Goal: Find specific page/section: Find specific page/section

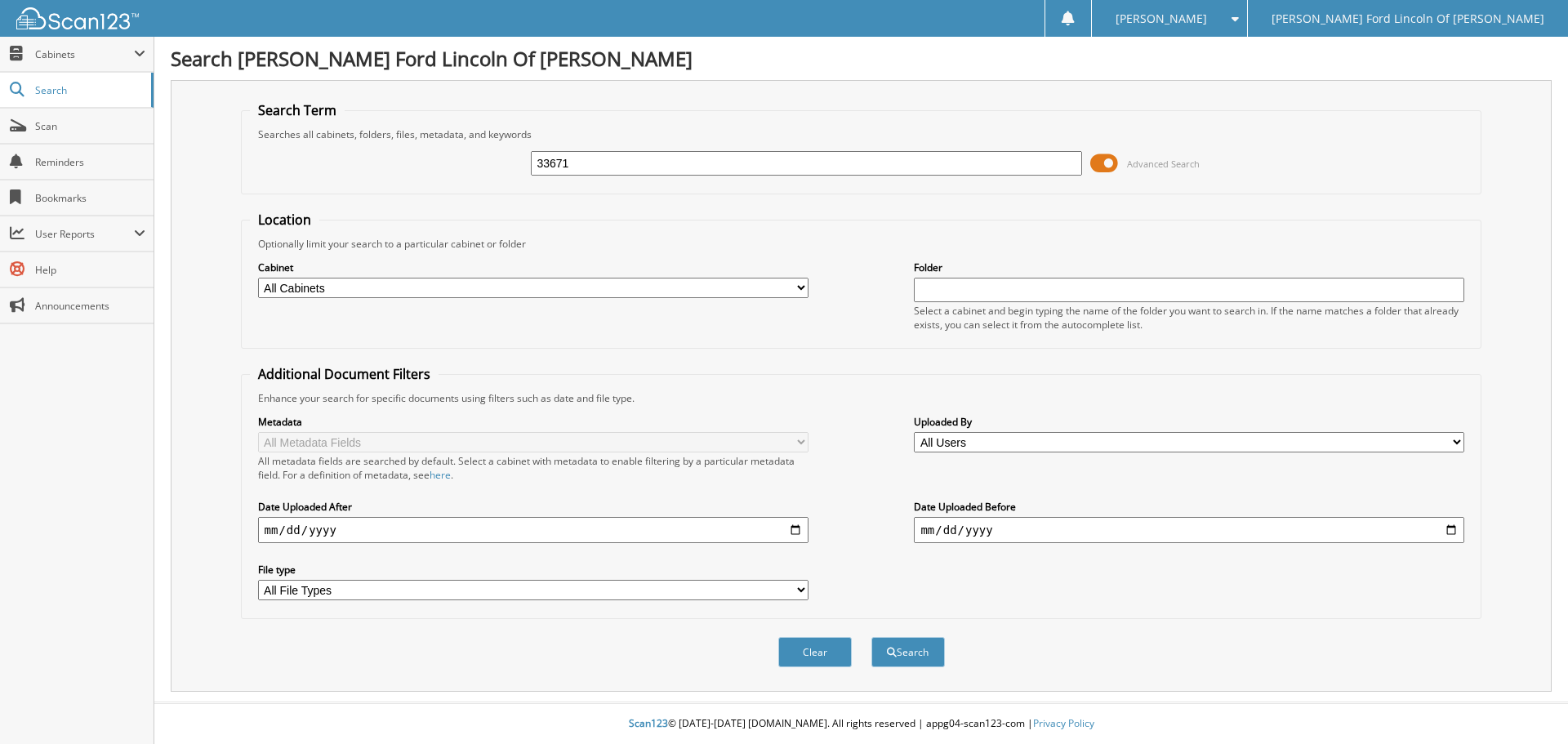
type input "33671"
click at [871, 637] on button "Search" at bounding box center [908, 652] width 73 height 30
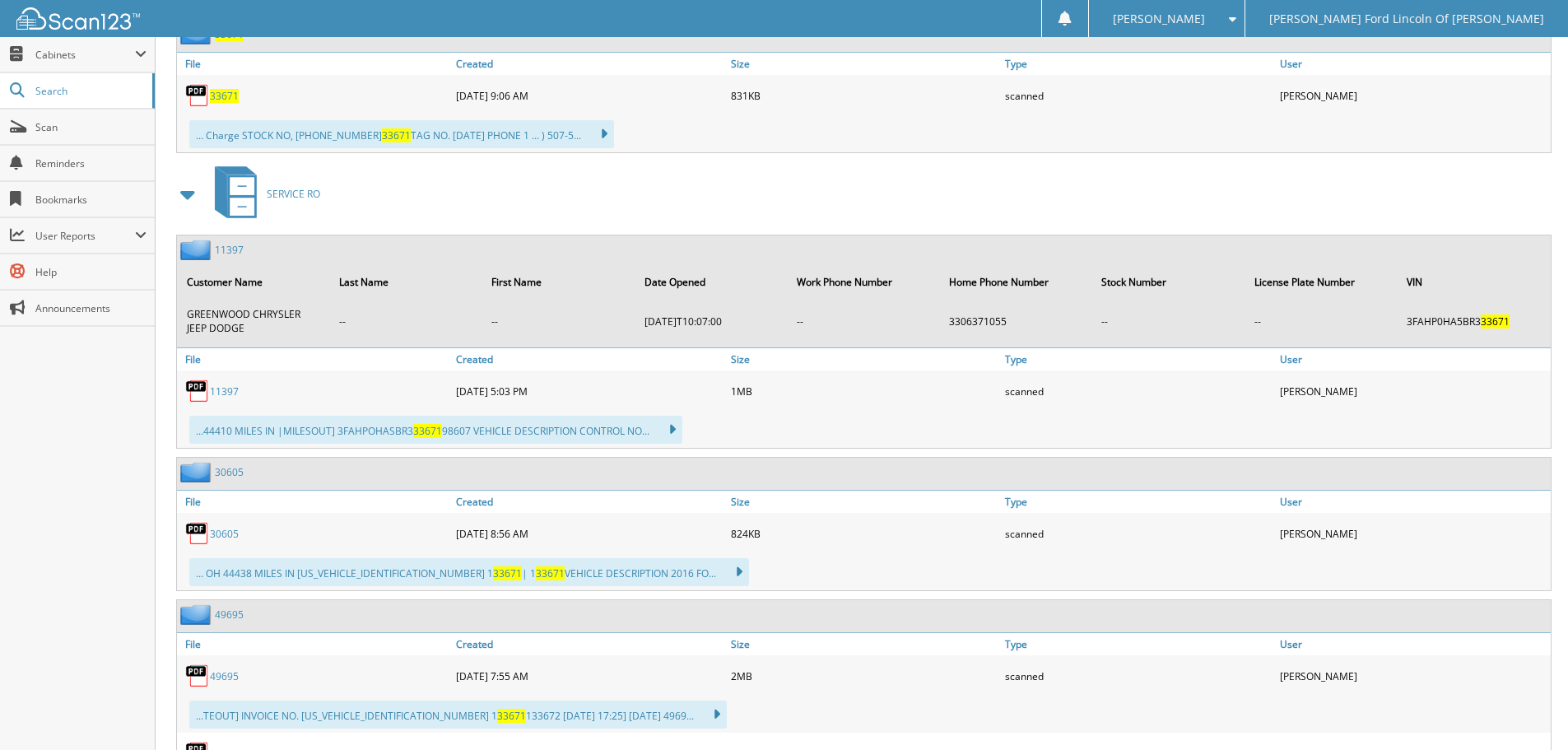
scroll to position [554, 0]
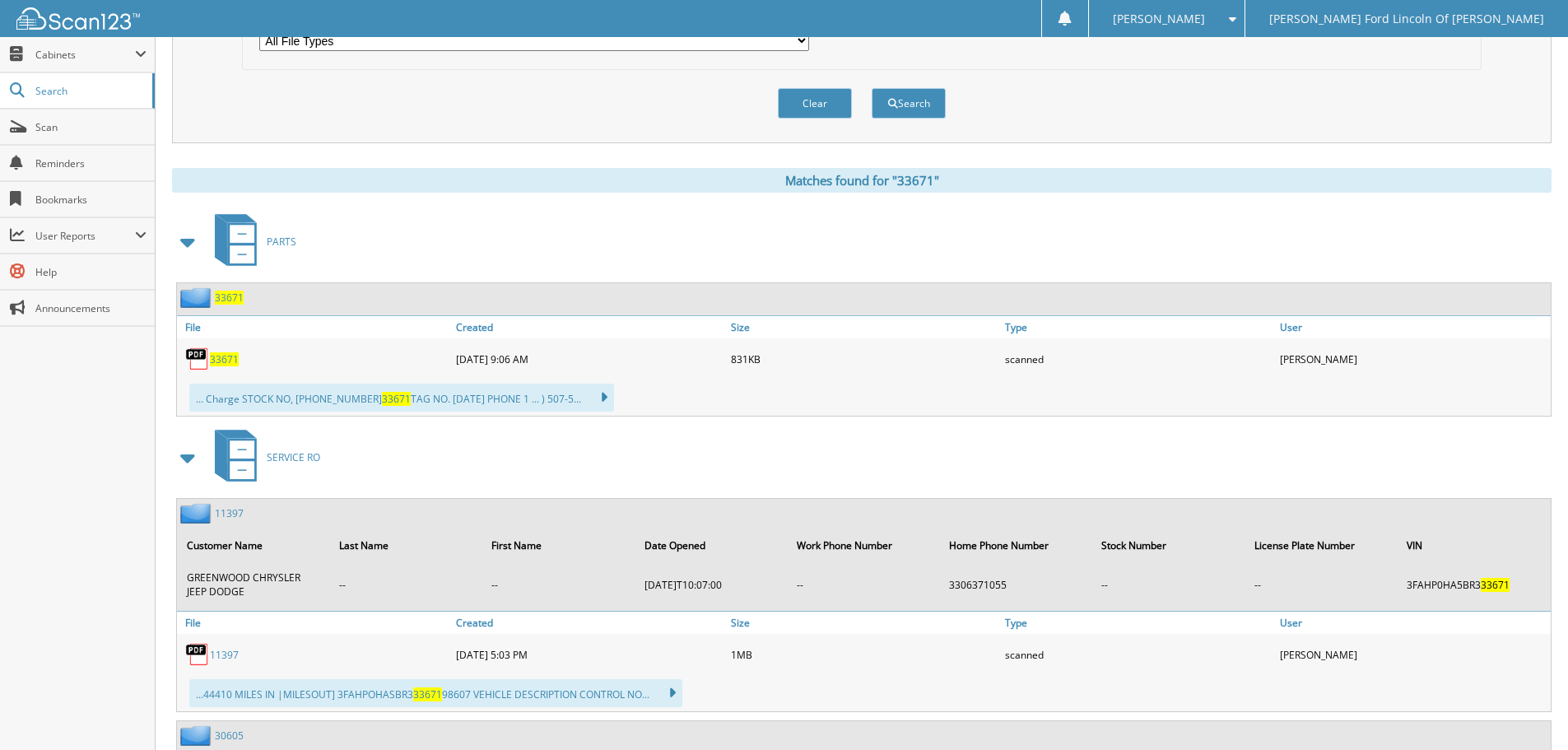
click at [223, 360] on span "33671" at bounding box center [224, 359] width 29 height 14
click at [220, 361] on span "33671" at bounding box center [224, 359] width 29 height 14
click at [220, 358] on span "33671" at bounding box center [224, 359] width 29 height 14
click at [793, 730] on div "30605" at bounding box center [863, 737] width 1373 height 32
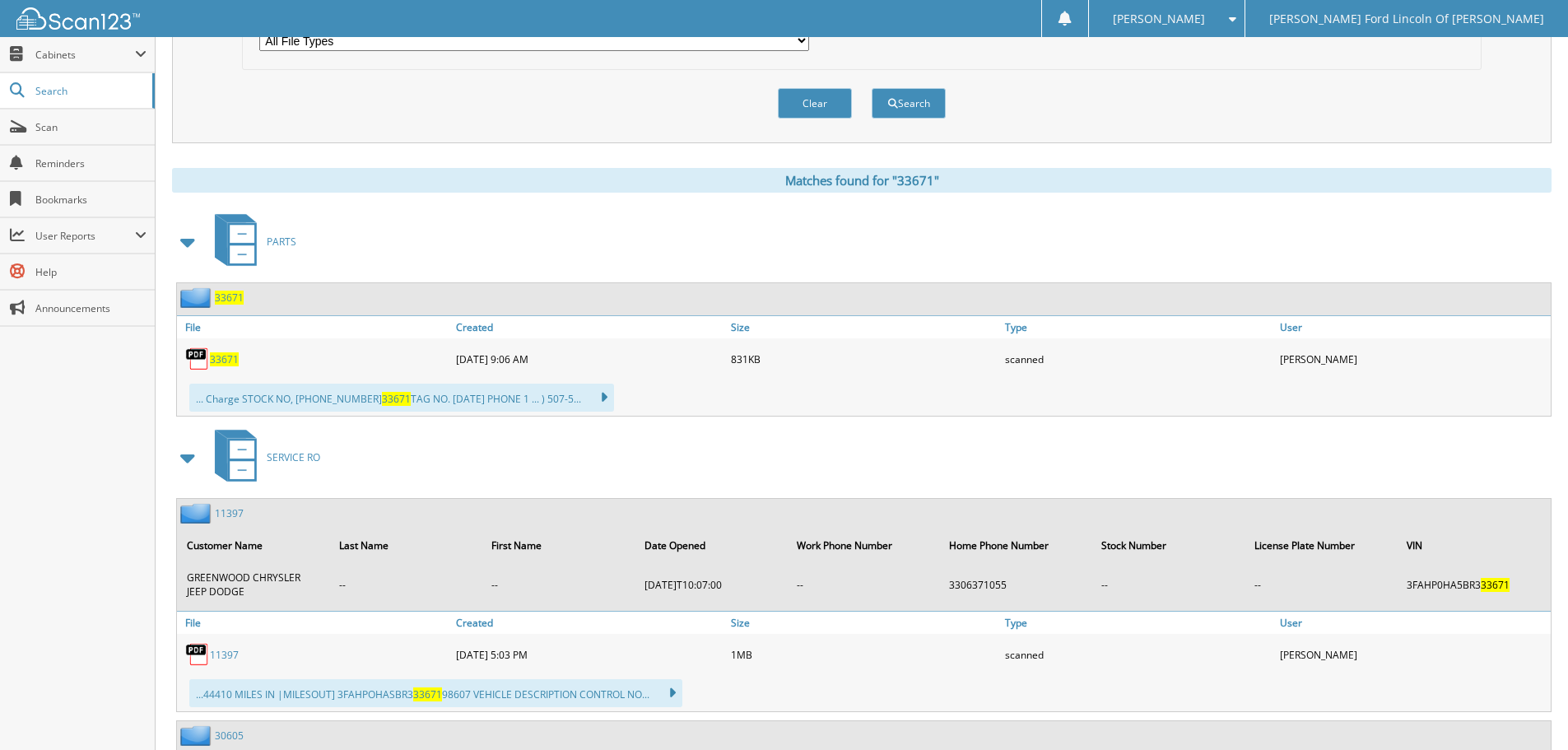
click at [231, 359] on span "33671" at bounding box center [224, 359] width 29 height 14
